Goal: Information Seeking & Learning: Learn about a topic

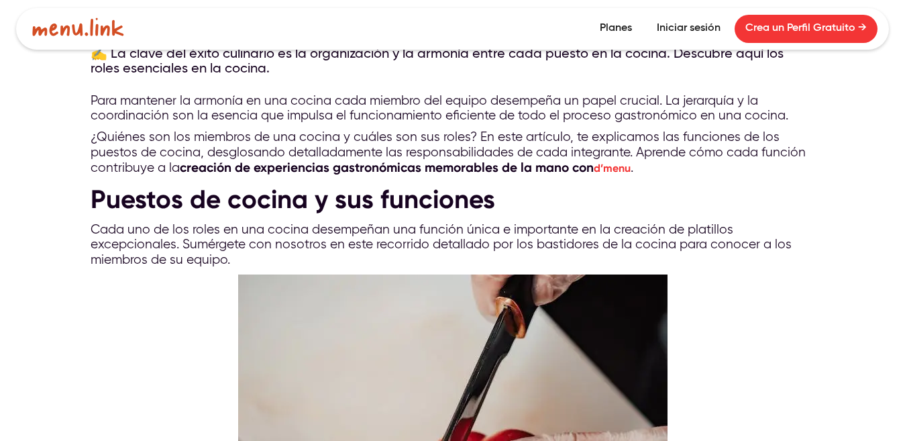
scroll to position [493, 0]
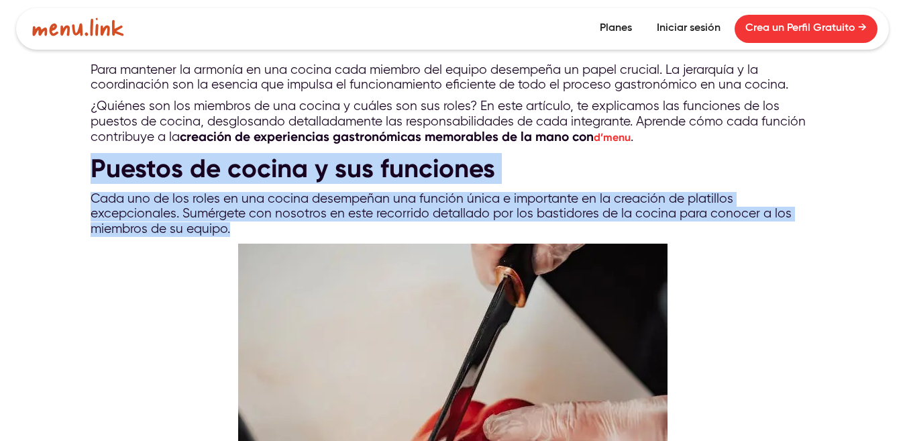
drag, startPoint x: 90, startPoint y: 160, endPoint x: 251, endPoint y: 226, distance: 174.0
copy div "Puestos de cocina y sus funciones Cada uno de los roles en una cocina desempeña…"
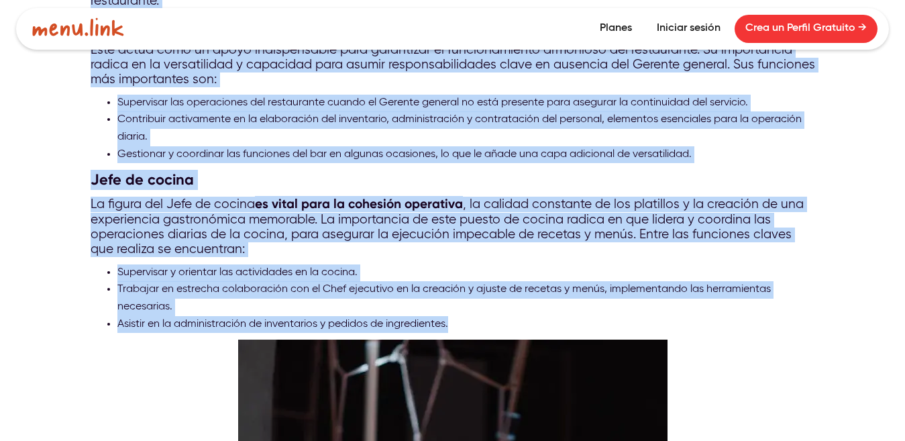
scroll to position [1634, 0]
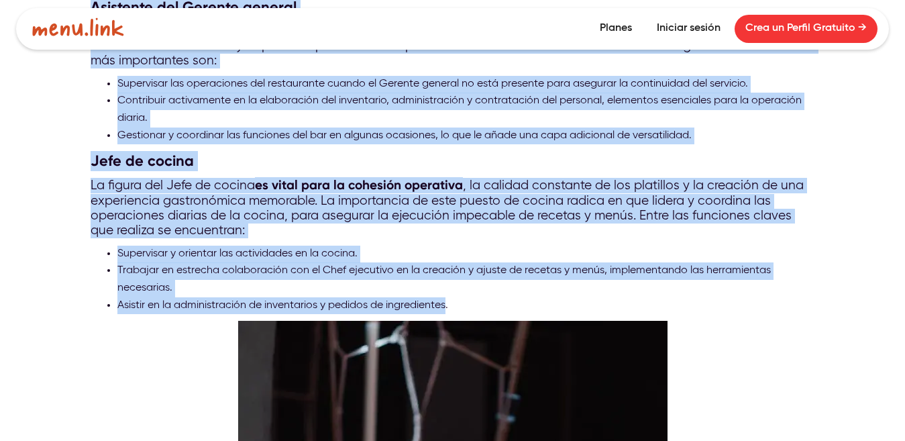
drag, startPoint x: 86, startPoint y: 297, endPoint x: 449, endPoint y: 305, distance: 363.2
copy div "Loremip dolorsi Am Consect adipisc el se doeius temporinc utlaboree do mag aliq…"
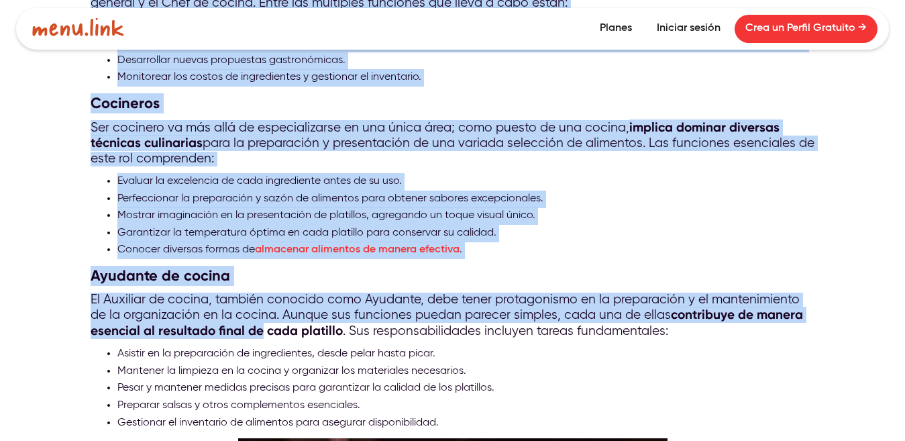
scroll to position [2708, 0]
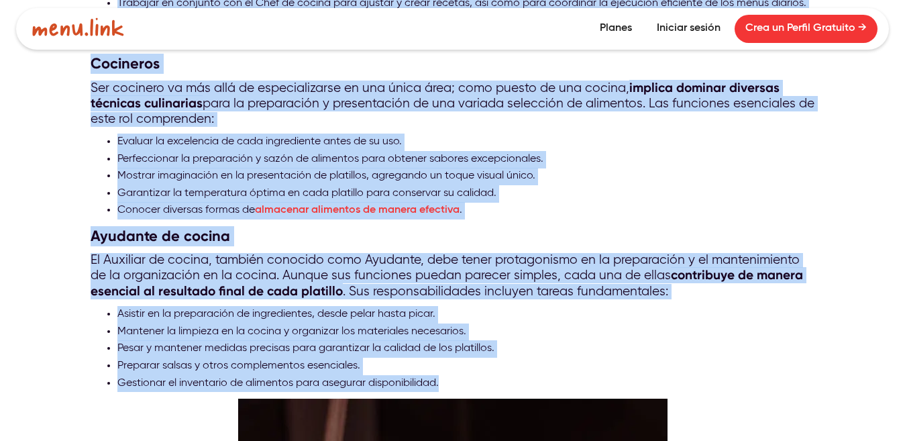
drag, startPoint x: 85, startPoint y: 163, endPoint x: 456, endPoint y: 374, distance: 427.4
copy div "Lore ipsumdolo Sita consect adipiscin e seddoeius temporincidi utlaboree do mag…"
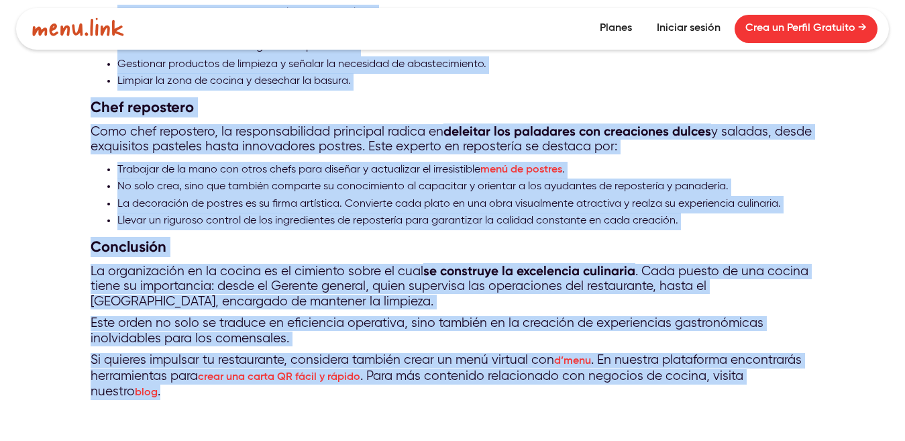
scroll to position [3849, 0]
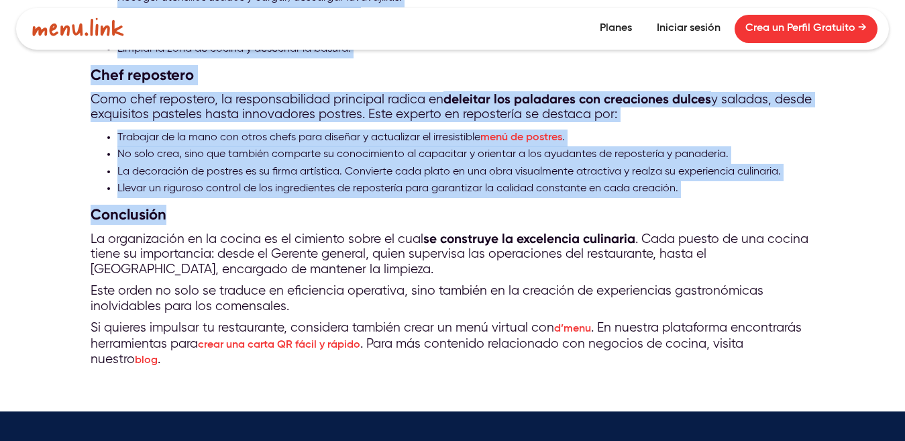
drag, startPoint x: 90, startPoint y: 245, endPoint x: 661, endPoint y: 211, distance: 572.2
copy div "Loremipsum Dolo sitame co adipis el sed do eiu tem incididuntu. La etdolorema, …"
